Goal: Find specific page/section: Find specific page/section

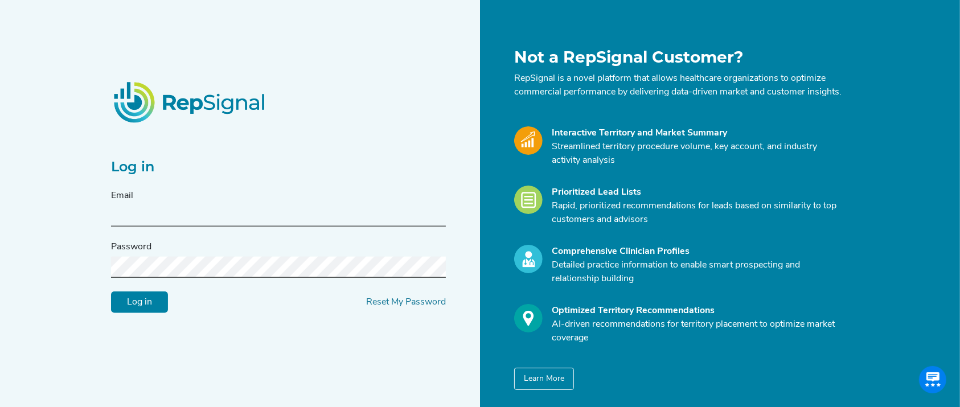
type input "[EMAIL_ADDRESS][DOMAIN_NAME]"
click at [145, 312] on input "Log in" at bounding box center [139, 302] width 57 height 22
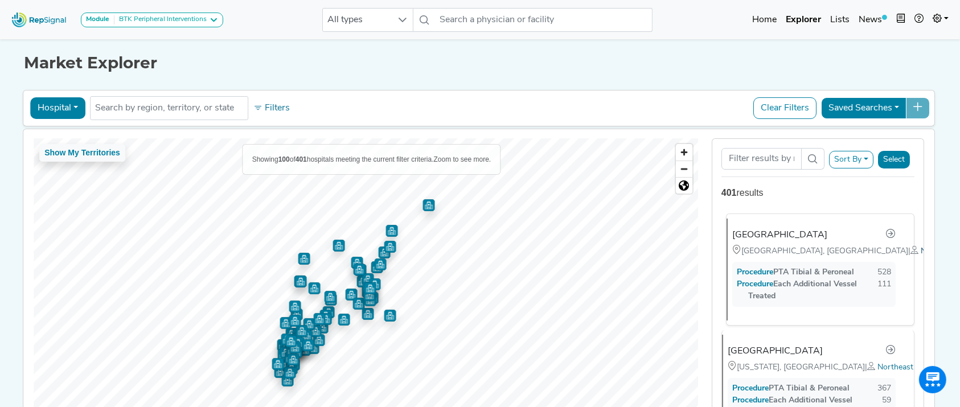
click at [920, 256] on span "Northeast" at bounding box center [938, 251] width 36 height 9
